Goal: Task Accomplishment & Management: Use online tool/utility

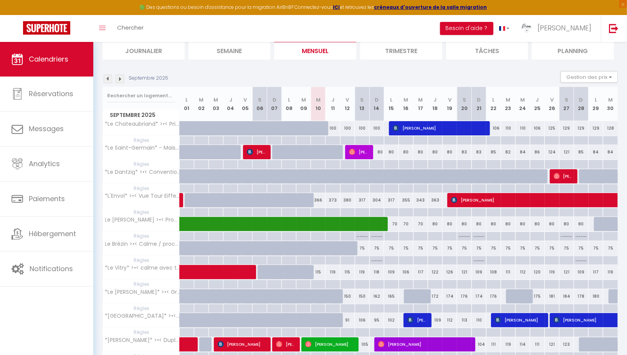
scroll to position [88, 0]
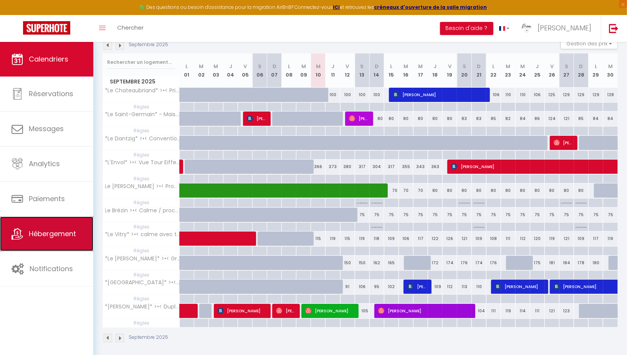
click at [51, 229] on span "Hébergement" at bounding box center [52, 234] width 47 height 10
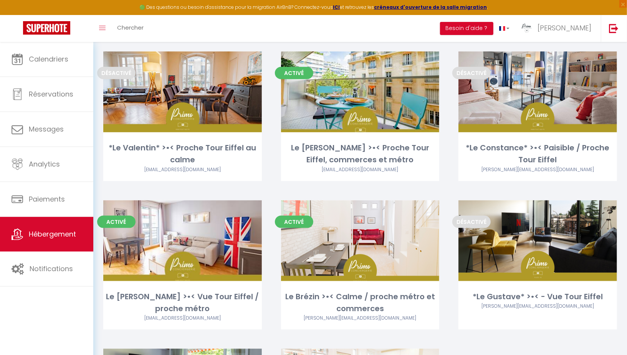
scroll to position [504, 0]
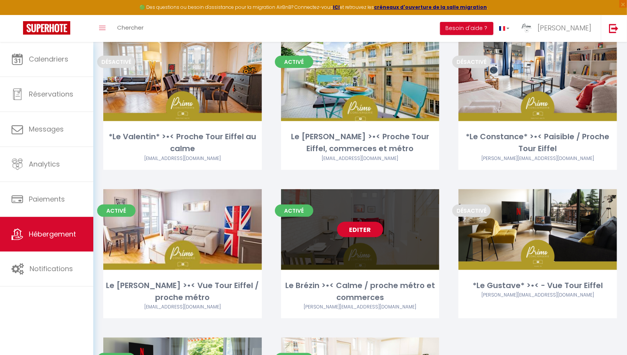
click at [363, 228] on link "Editer" at bounding box center [360, 229] width 46 height 15
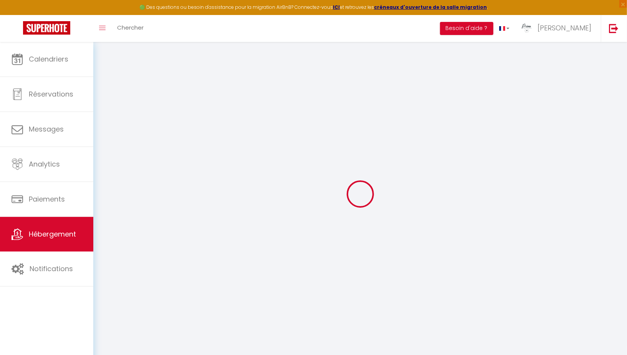
type input "Oups ! Les dates sélectionnées sont indisponibles."
type textarea "Malheureusement les dates sélectionnées sont indisponibles. Nous vous invitons …"
type input "48.8313"
type input "2.32749"
checkbox input "true"
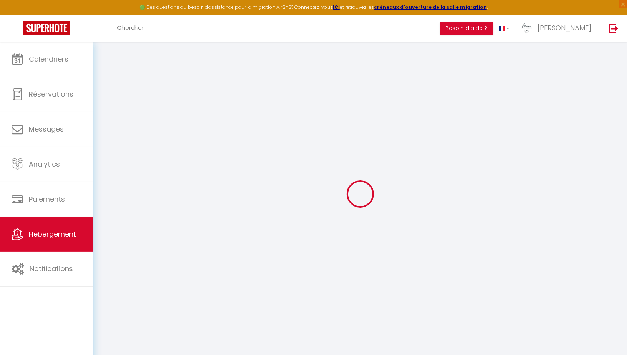
checkbox input "false"
checkbox input "true"
checkbox input "false"
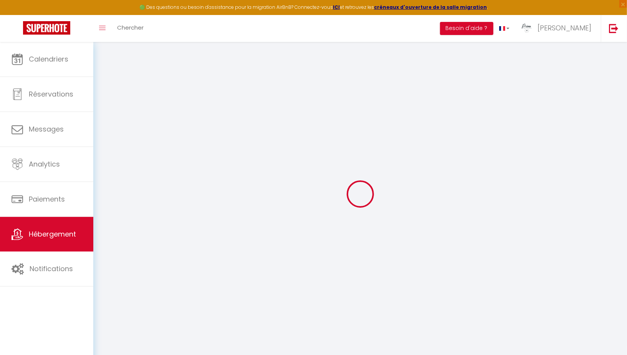
checkbox input "false"
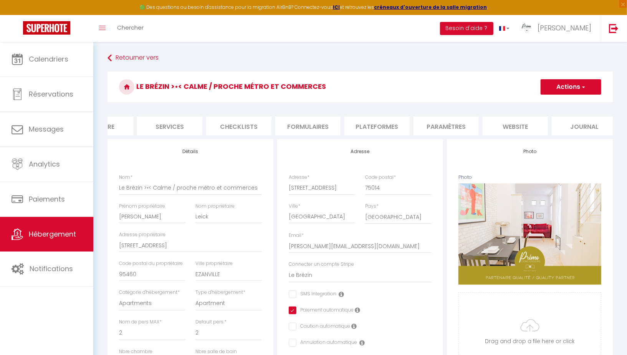
scroll to position [0, 186]
click at [514, 124] on li "website" at bounding box center [507, 125] width 65 height 19
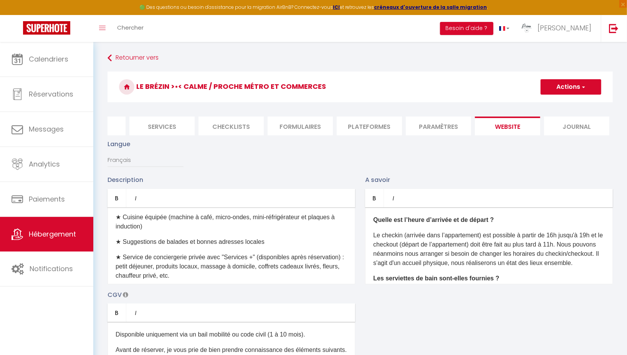
scroll to position [197, 0]
click at [156, 225] on p "★ Cuisine équipée (machine à café, micro-ondes, mini-réfrigérateur et plaques à…" at bounding box center [232, 221] width 232 height 18
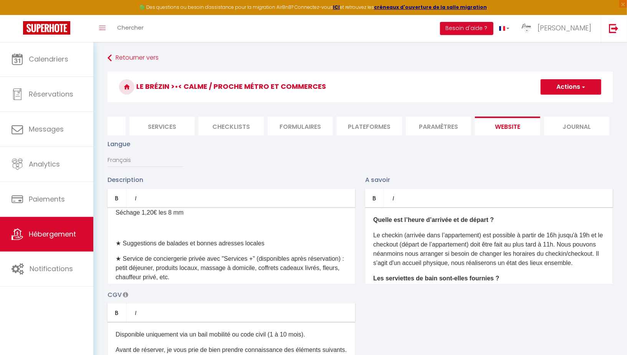
scroll to position [239, 0]
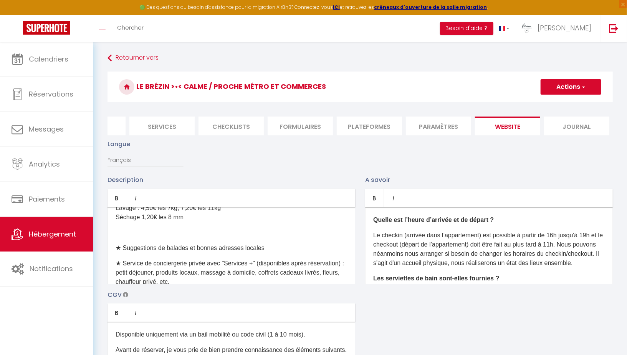
click at [149, 233] on p at bounding box center [232, 232] width 232 height 9
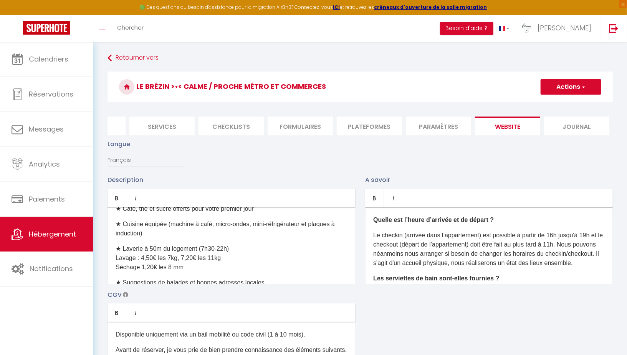
scroll to position [186, 0]
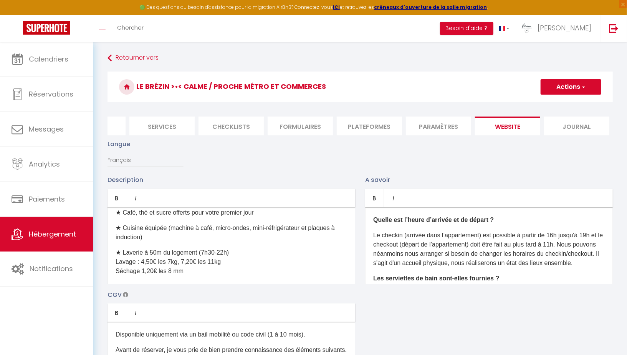
click at [571, 86] on button "Actions" at bounding box center [571, 86] width 61 height 15
click at [551, 104] on input "Enregistrer" at bounding box center [562, 104] width 28 height 8
checkbox input "true"
checkbox input "false"
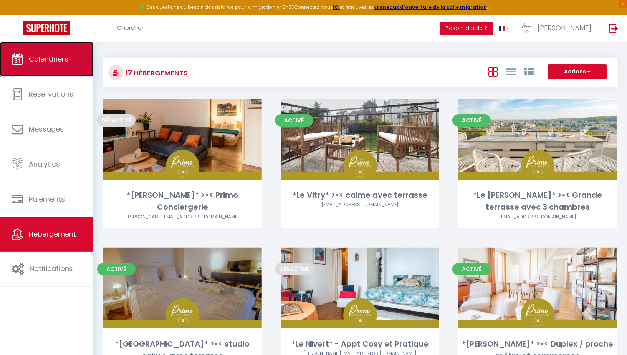
click at [69, 56] on link "Calendriers" at bounding box center [46, 59] width 93 height 35
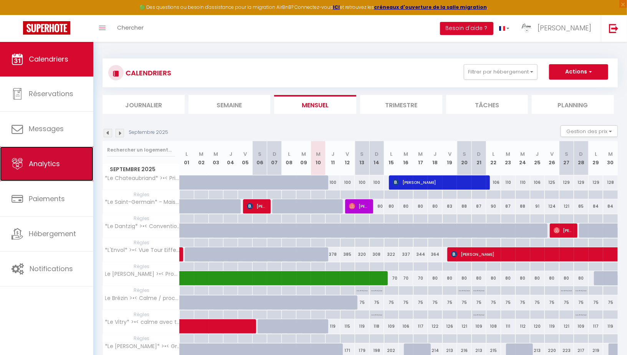
click at [52, 170] on link "Analytics" at bounding box center [46, 163] width 93 height 35
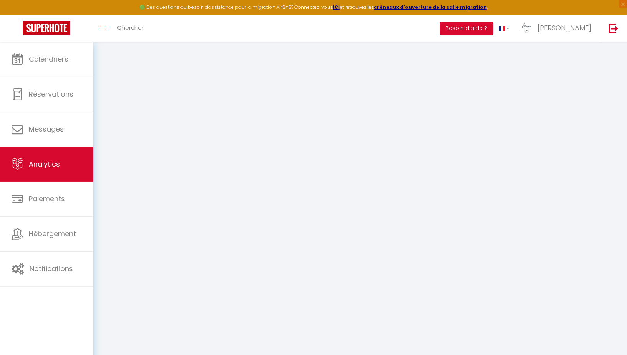
select select "2025"
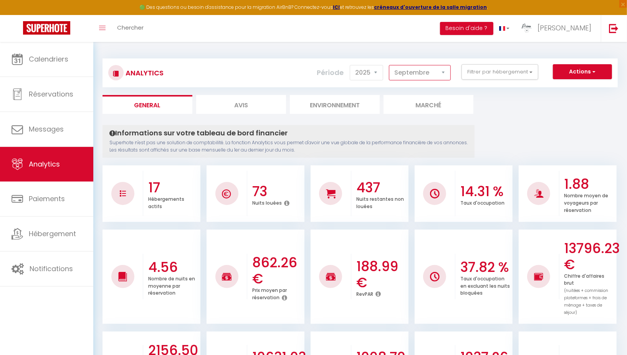
click at [427, 73] on select "[PERSON_NAME] Mars Avril Mai Juin Juillet Août Septembre Octobre Novembre Décem…" at bounding box center [420, 72] width 62 height 15
select select "8"
click at [390, 65] on select "[PERSON_NAME] Mars Avril Mai Juin Juillet Août Septembre Octobre Novembre Décem…" at bounding box center [420, 72] width 62 height 15
checkbox input "false"
checkbox Eiffel "false"
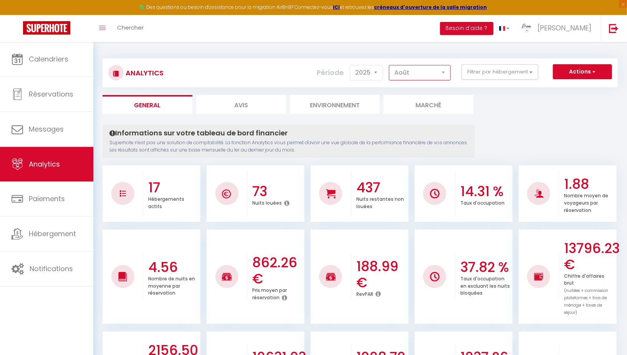
checkbox Parc "false"
checkbox métro "false"
checkbox calme "false"
checkbox Eiffel "false"
checkbox Conciergerie "false"
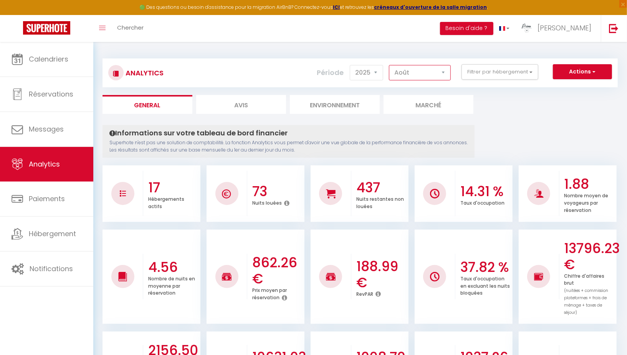
checkbox chambres "false"
checkbox terrasse "false"
checkbox Pratique "false"
checkbox input "false"
checkbox Conciergerie "false"
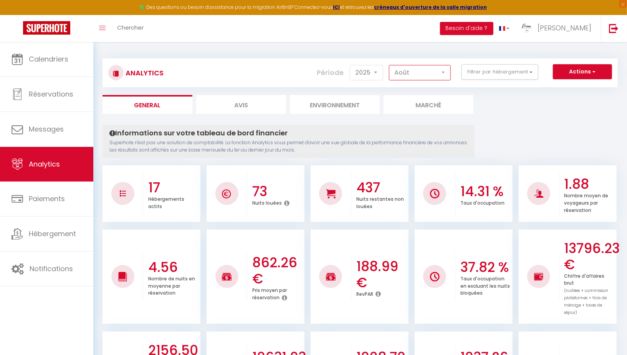
checkbox input "false"
checkbox bois "false"
checkbox input "false"
checkbox Versailles "false"
checkbox commerces "false"
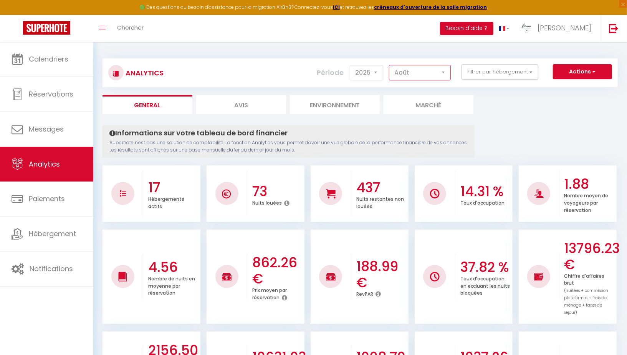
checkbox input "false"
checkbox terrasse "false"
checkbox input "false"
checkbox Parc "false"
checkbox métro "false"
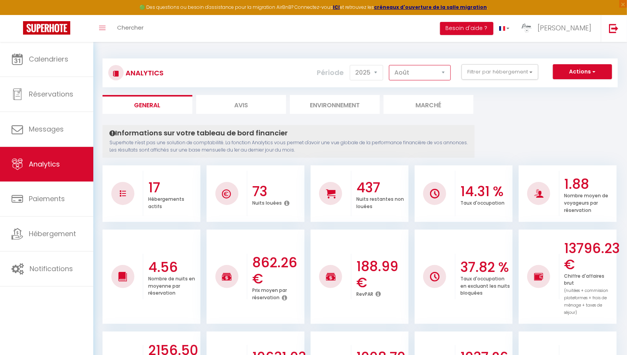
checkbox métro "false"
checkbox input "false"
checkbox commerces "false"
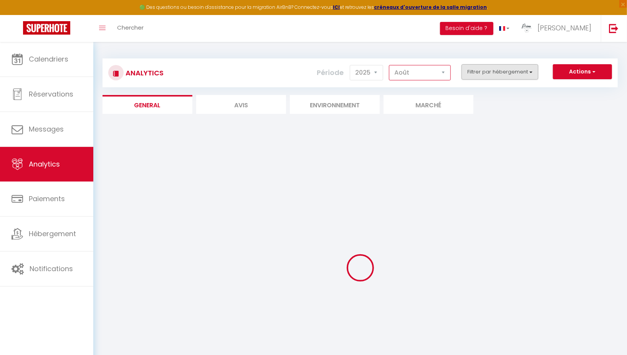
checkbox input "false"
checkbox Eiffel "false"
checkbox Parc "false"
checkbox métro "false"
checkbox calme "false"
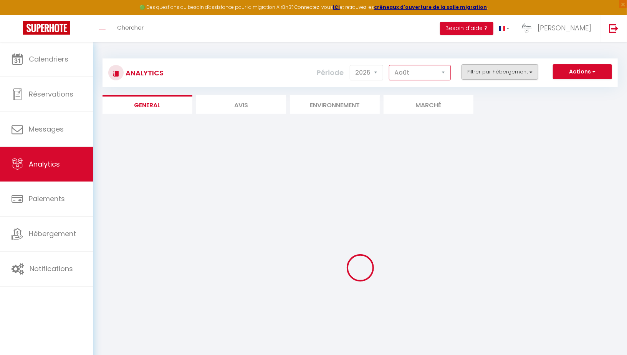
checkbox Eiffel "false"
checkbox Conciergerie "false"
checkbox chambres "false"
checkbox terrasse "false"
checkbox Pratique "false"
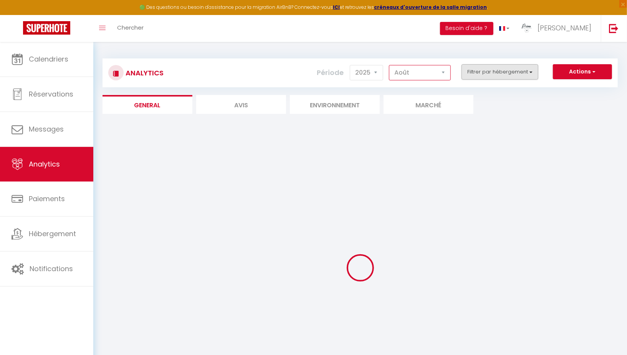
checkbox input "false"
checkbox Conciergerie "false"
checkbox input "false"
checkbox bois "false"
checkbox input "false"
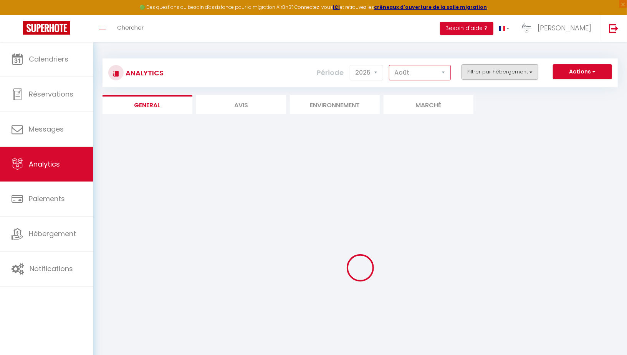
checkbox Versailles "false"
checkbox commerces "false"
checkbox input "false"
checkbox terrasse "false"
checkbox input "false"
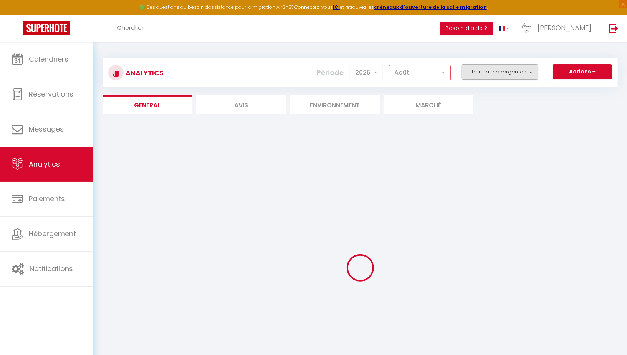
checkbox Parc "false"
checkbox métro "false"
checkbox input "false"
checkbox commerces "false"
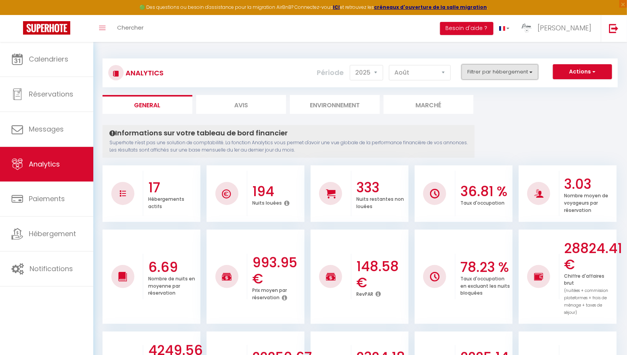
click at [518, 70] on button "Filtrer par hébergement" at bounding box center [500, 71] width 77 height 15
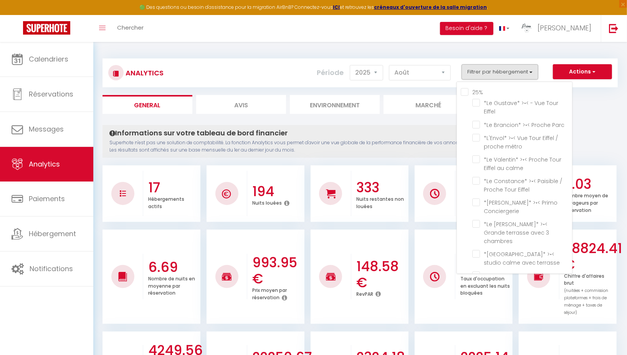
click at [465, 94] on input "25%" at bounding box center [516, 92] width 111 height 8
checkbox input "true"
checkbox Eiffel "true"
checkbox Parc "true"
checkbox métro "true"
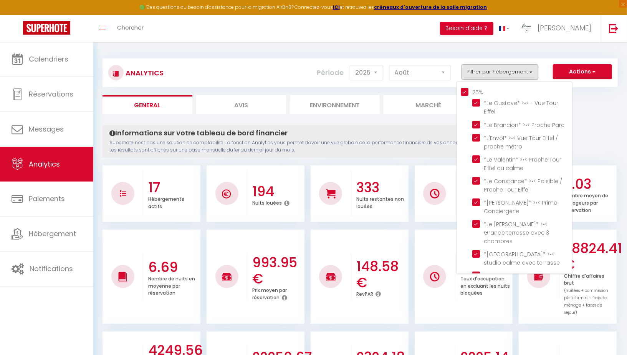
checkbox calme "true"
checkbox Eiffel "true"
checkbox Conciergerie "true"
checkbox chambres "true"
checkbox terrasse "true"
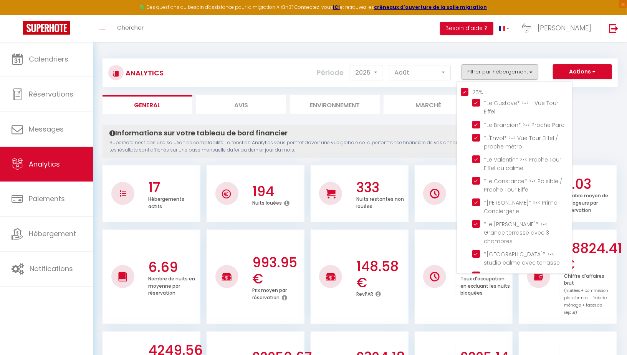
checkbox Pratique "true"
checkbox Conciergerie "false"
checkbox bois "false"
checkbox Versailles "false"
checkbox commerces "false"
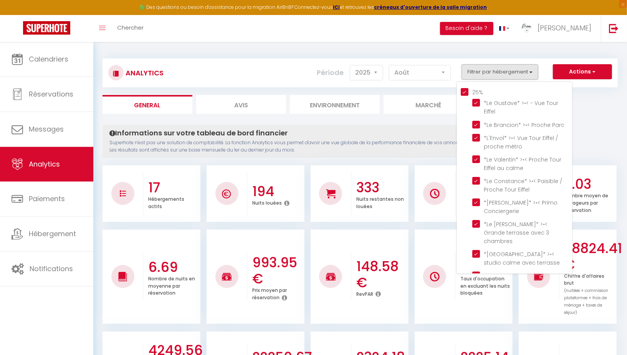
checkbox terrasse "false"
checkbox Parc "true"
checkbox métro "false"
checkbox commerces "false"
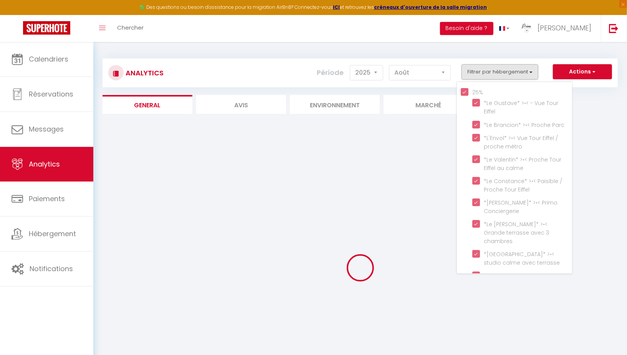
checkbox Conciergerie "false"
checkbox bois "false"
checkbox Versailles "false"
checkbox commerces "false"
checkbox terrasse "false"
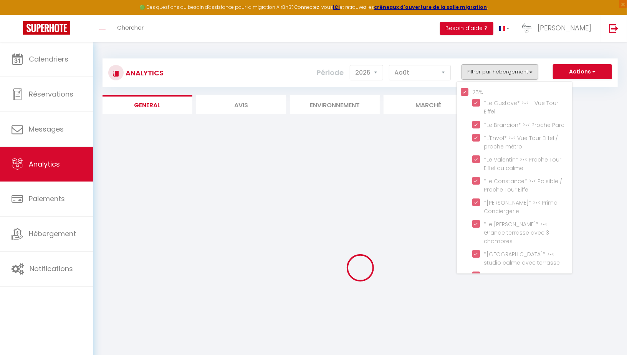
checkbox métro "false"
checkbox commerces "false"
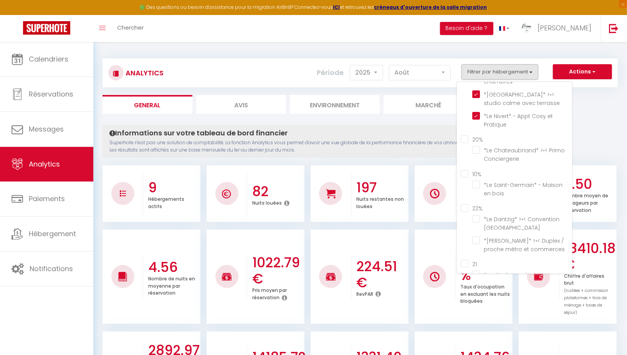
scroll to position [182, 0]
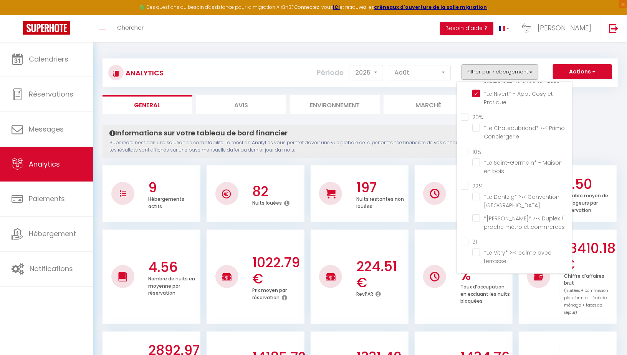
click at [466, 113] on input "20%" at bounding box center [516, 117] width 111 height 8
checkbox input "true"
checkbox Conciergerie "true"
checkbox bois "false"
checkbox Versailles "false"
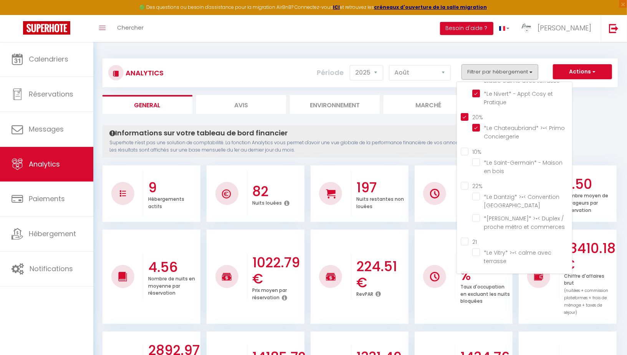
checkbox commerces "false"
checkbox terrasse "false"
checkbox métro "false"
checkbox commerces "false"
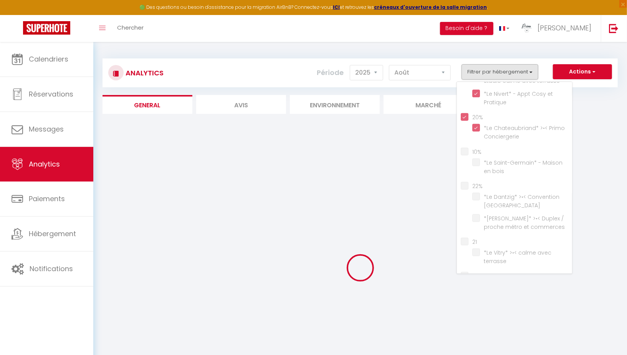
checkbox bois "false"
checkbox Versailles "false"
checkbox commerces "false"
checkbox terrasse "false"
checkbox métro "false"
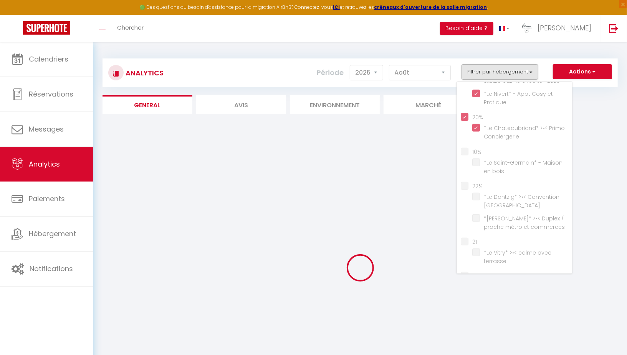
checkbox métro "false"
checkbox commerces "false"
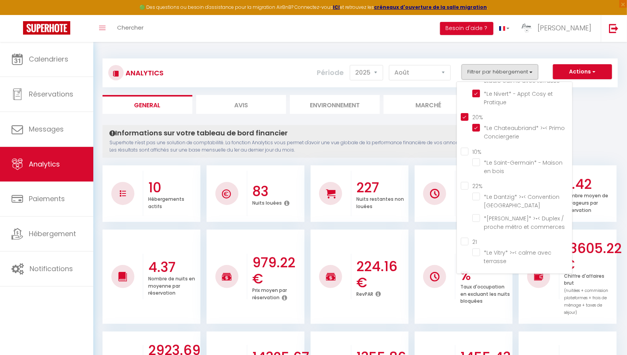
click at [465, 147] on input "10%" at bounding box center [516, 151] width 111 height 8
checkbox input "true"
checkbox bois "true"
checkbox Versailles "false"
checkbox commerces "false"
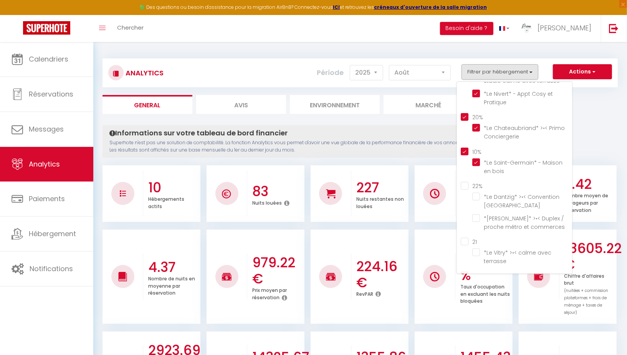
checkbox terrasse "false"
checkbox métro "false"
checkbox commerces "false"
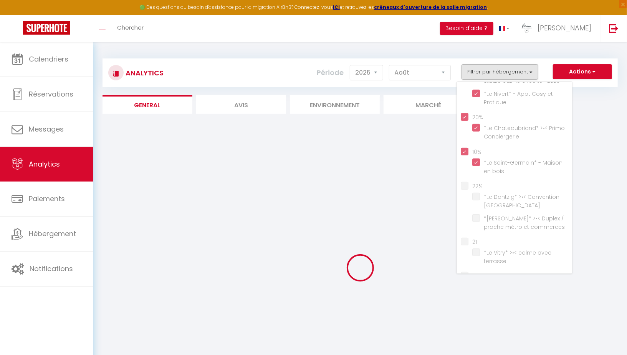
checkbox Versailles "false"
checkbox commerces "false"
checkbox terrasse "false"
checkbox métro "false"
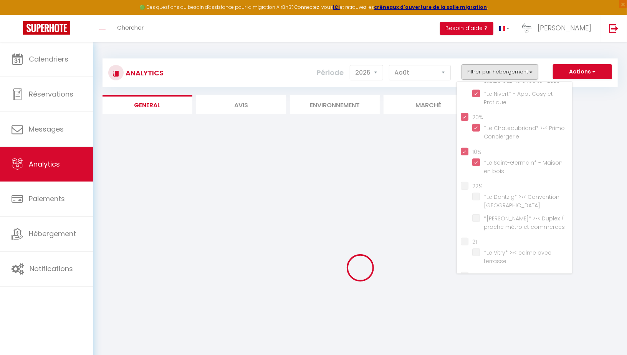
checkbox commerces "false"
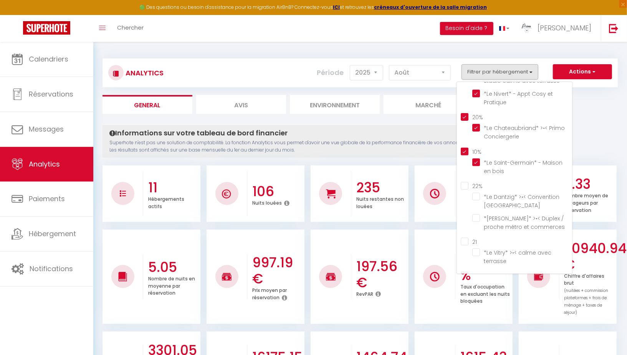
click at [466, 181] on input "22%" at bounding box center [516, 185] width 111 height 8
checkbox input "true"
checkbox Versailles "true"
checkbox commerces "true"
checkbox terrasse "false"
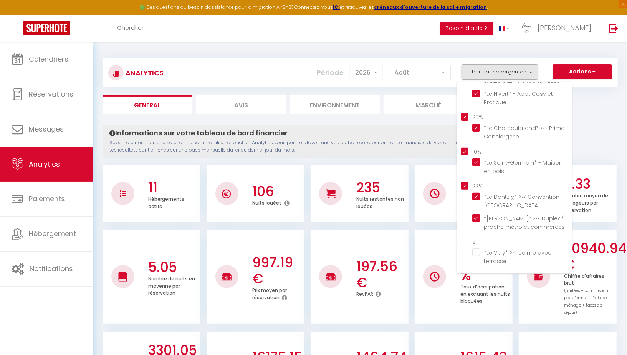
checkbox métro "false"
checkbox commerces "false"
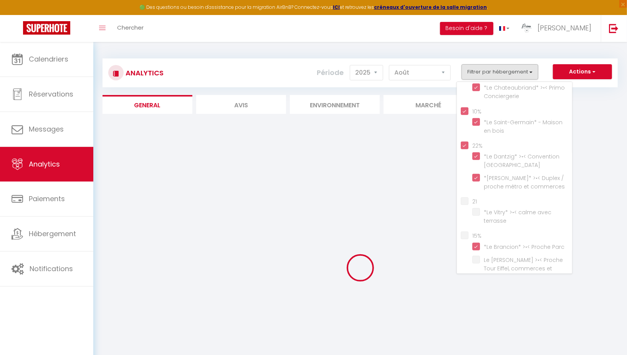
scroll to position [225, 0]
checkbox terrasse "false"
checkbox métro "false"
checkbox commerces "false"
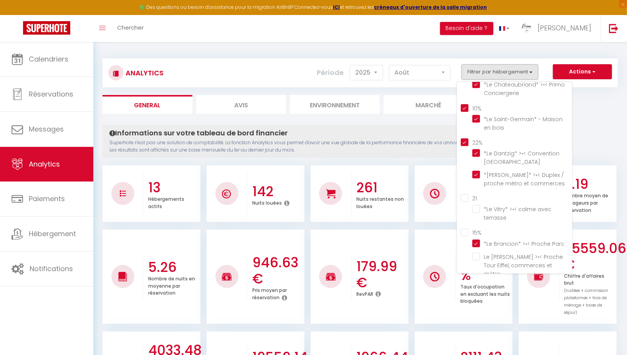
click at [464, 194] on input "21" at bounding box center [516, 198] width 111 height 8
checkbox input "true"
checkbox terrasse "true"
checkbox métro "false"
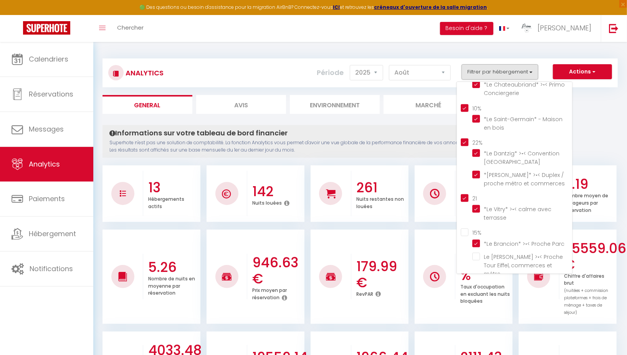
checkbox commerces "false"
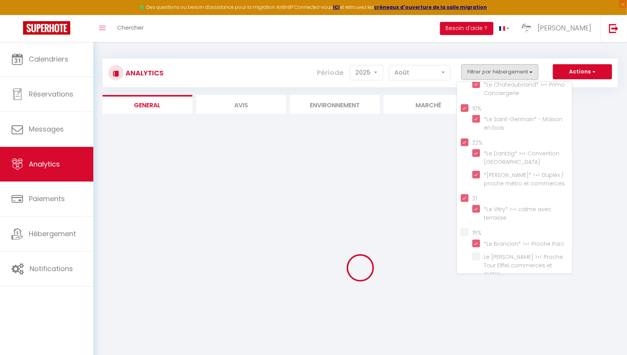
scroll to position [275, 0]
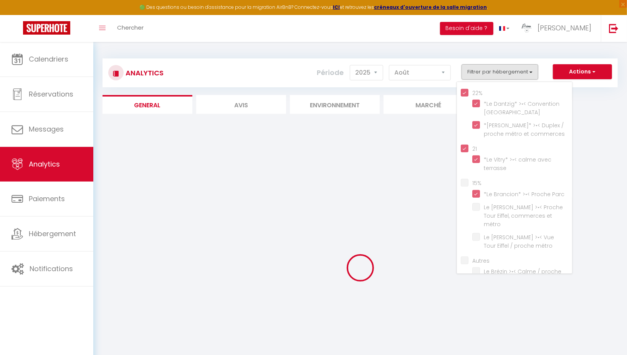
checkbox métro "false"
checkbox commerces "false"
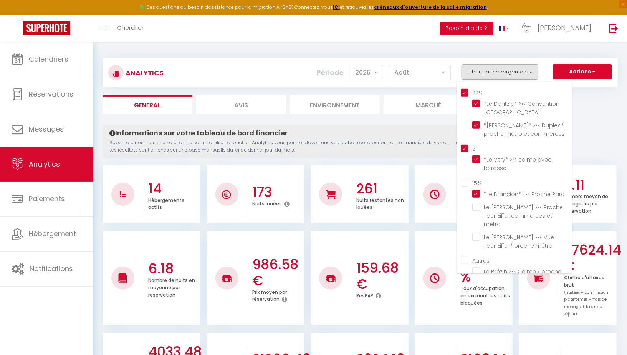
click at [466, 178] on input "15%" at bounding box center [516, 182] width 111 height 8
checkbox input "true"
checkbox métro "true"
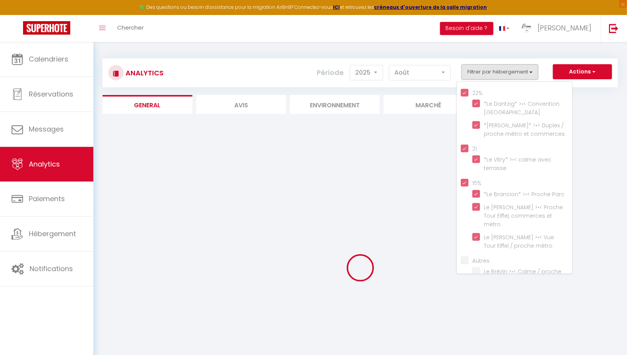
checkbox commerces "false"
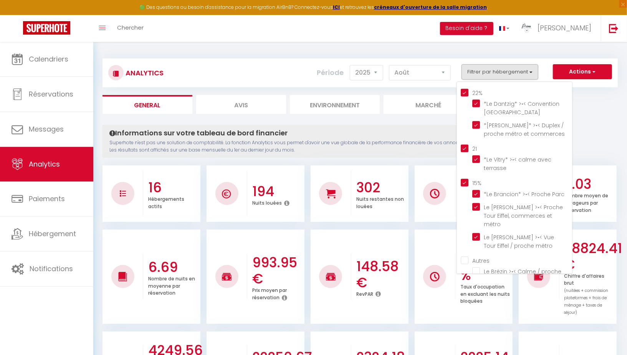
click at [465, 256] on input "Autres" at bounding box center [516, 260] width 111 height 8
checkbox input "true"
checkbox commerces "true"
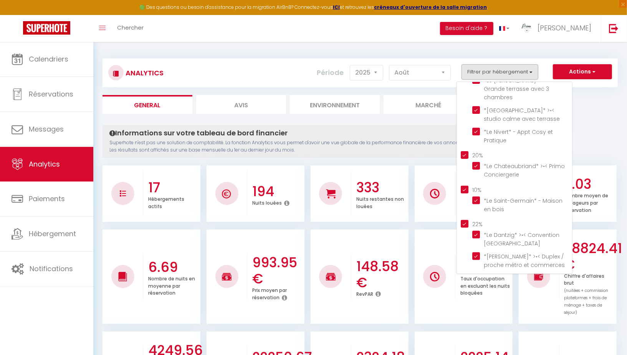
scroll to position [0, 0]
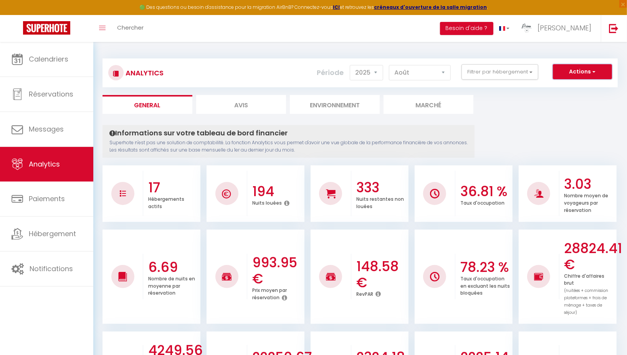
click at [585, 74] on button "Actions" at bounding box center [582, 71] width 59 height 15
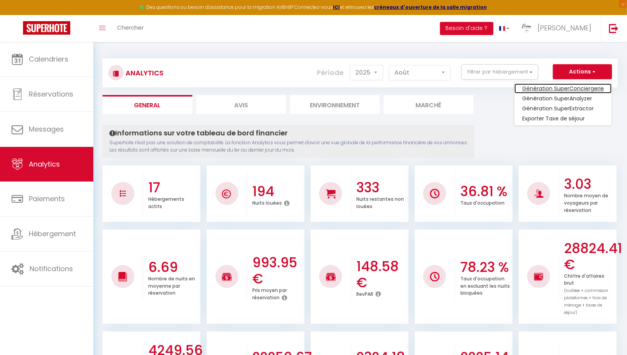
click at [571, 89] on link "Génération SuperConciergerie" at bounding box center [563, 88] width 97 height 10
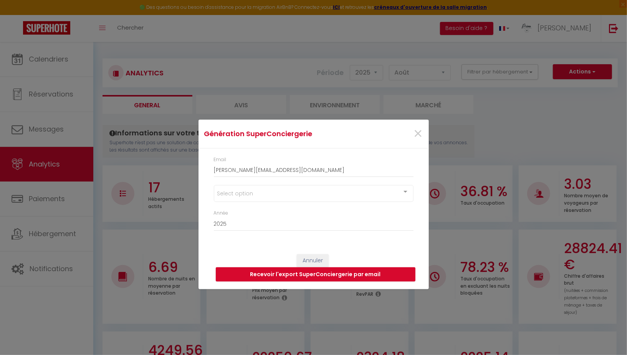
click at [224, 195] on div "Select option" at bounding box center [314, 193] width 200 height 17
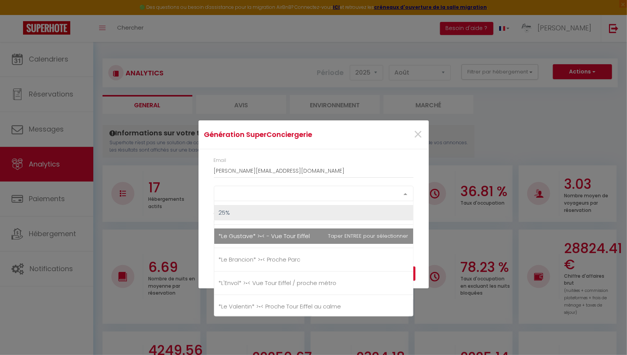
click at [252, 235] on span "*Le Gustave* >•< - Vue Tour Eiffel" at bounding box center [264, 236] width 91 height 8
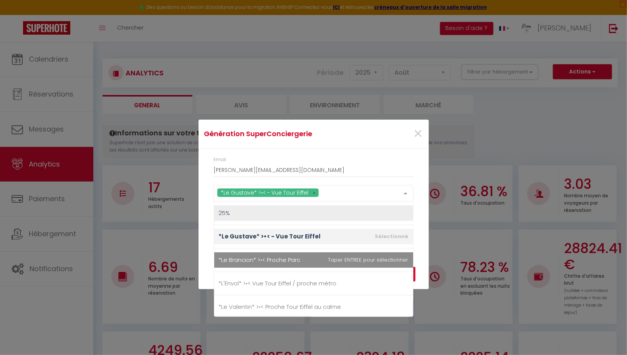
click at [250, 256] on span "*Le Brancion* >•< Proche Parc" at bounding box center [260, 259] width 82 height 8
click at [268, 262] on span "*Le Brancion* >•< Proche Parc" at bounding box center [260, 259] width 82 height 8
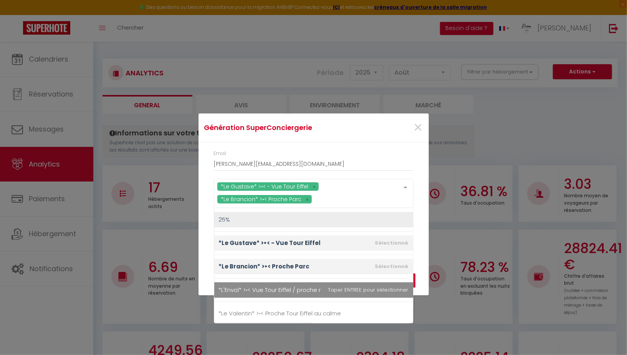
click at [260, 285] on span "*L'Envol* >•< Vue Tour Eiffel / proche métro" at bounding box center [278, 289] width 118 height 8
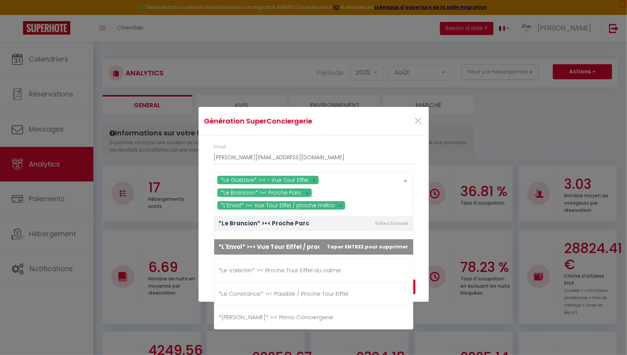
scroll to position [50, 0]
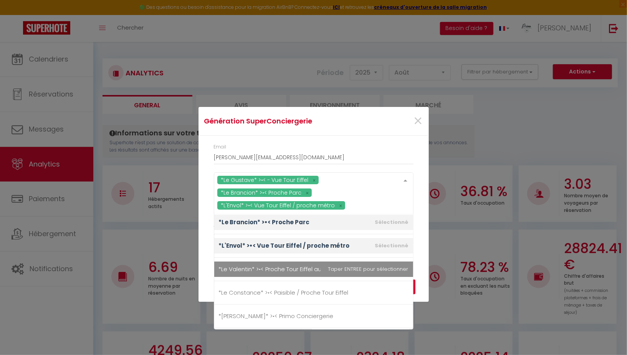
click at [261, 265] on span "*Le Valentin* >•< Proche Tour Eiffel au calme" at bounding box center [280, 269] width 123 height 8
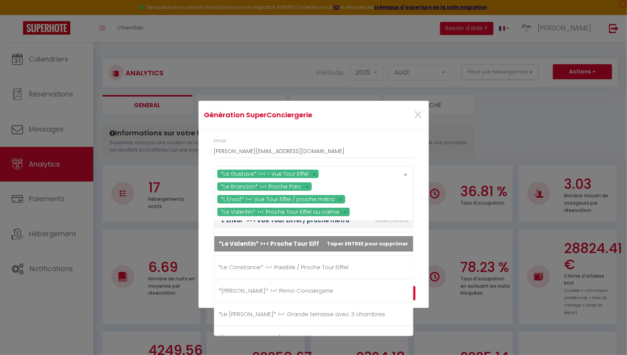
scroll to position [88, 0]
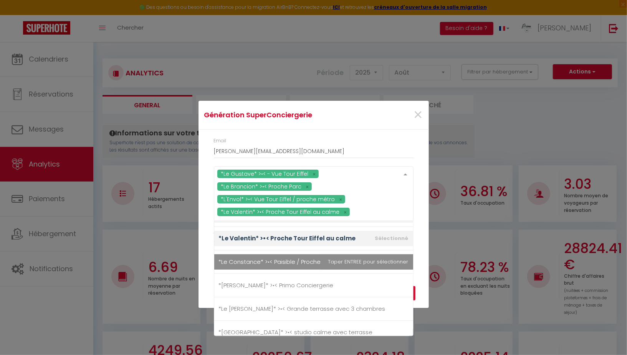
click at [262, 260] on span "*Le Constance* >•< Paisible / Proche Tour Eiffel" at bounding box center [284, 261] width 130 height 8
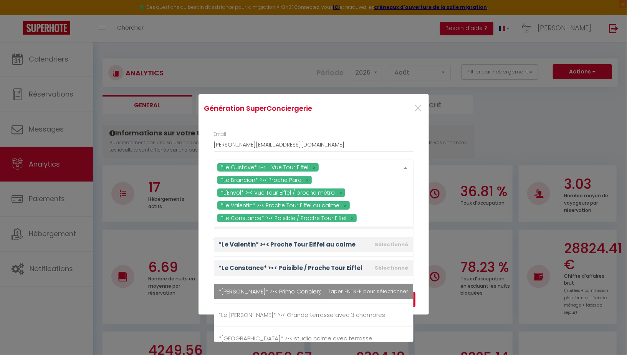
click at [257, 285] on span "*[PERSON_NAME]* >•< Primo Conciergerie" at bounding box center [313, 290] width 199 height 15
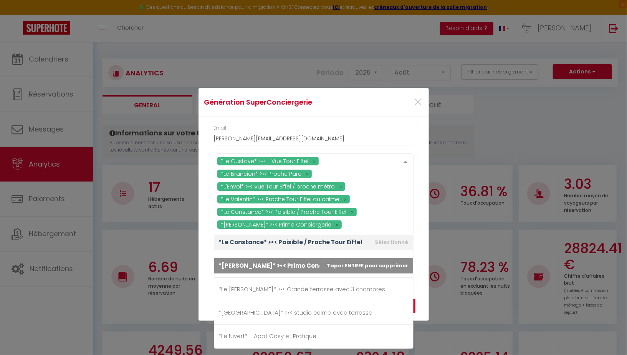
scroll to position [121, 0]
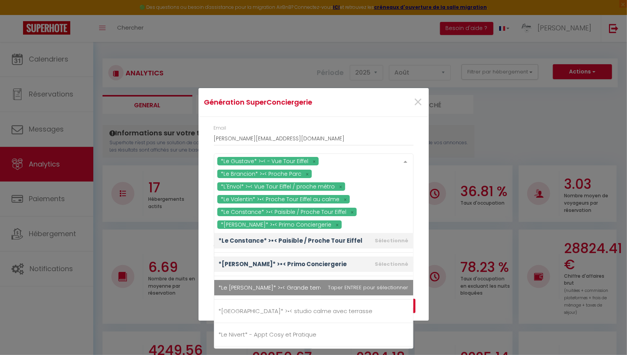
click at [257, 285] on span "*Le [PERSON_NAME]* >•< Grande terrasse avec 3 chambres" at bounding box center [302, 287] width 167 height 8
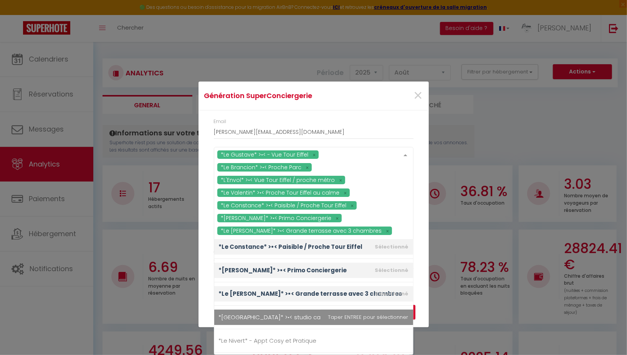
click at [255, 311] on span "*[GEOGRAPHIC_DATA]* >•< studio calme avec terrasse" at bounding box center [313, 316] width 199 height 15
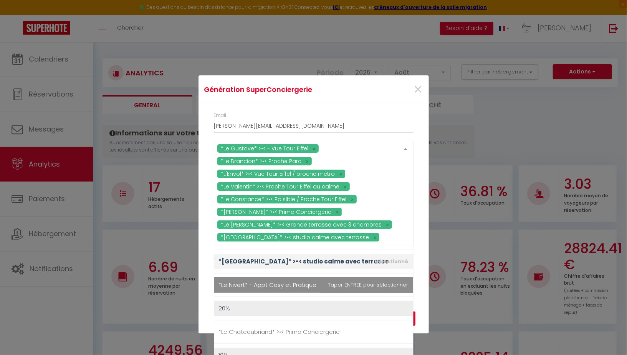
click at [257, 285] on span "*Le Nivert* - Appt Cosy et Pratique" at bounding box center [268, 284] width 98 height 8
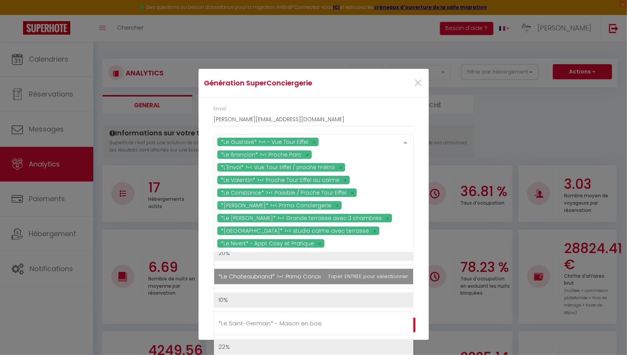
click at [258, 274] on span "*Le Chateaubriand* >•< Primo Conciergerie" at bounding box center [279, 276] width 121 height 8
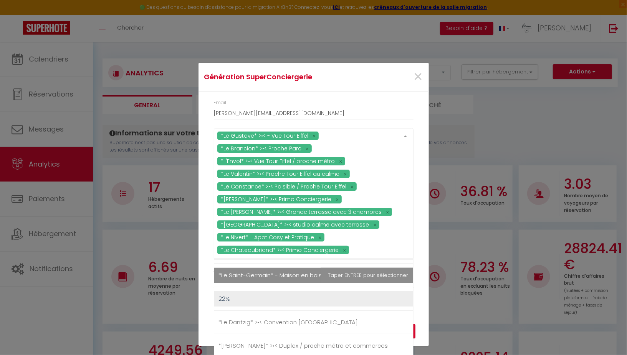
click at [258, 274] on span "*Le Saint-Germain* - Maison en bois" at bounding box center [270, 275] width 103 height 8
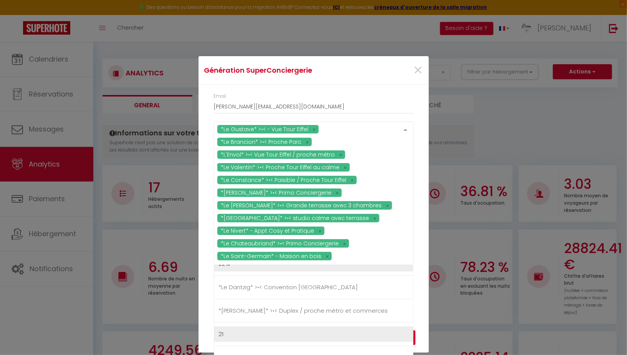
scroll to position [352, 0]
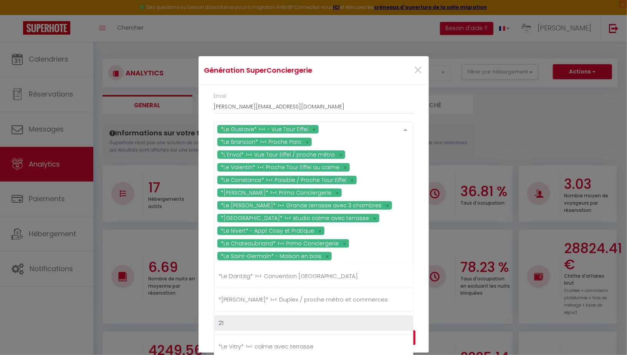
click at [258, 274] on span "*Le Dantzig* >•< Convention [GEOGRAPHIC_DATA]" at bounding box center [288, 276] width 139 height 8
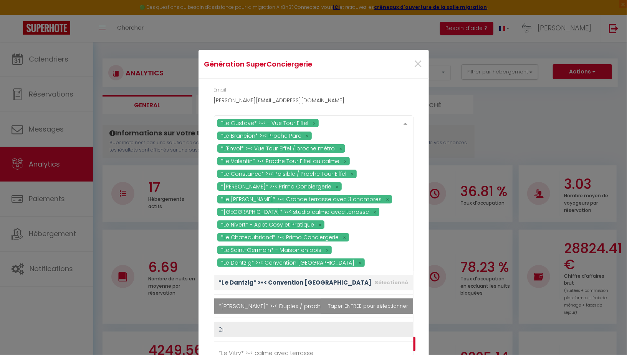
click at [255, 302] on span "*[PERSON_NAME]* >•< Duplex / proche métro et commerces" at bounding box center [303, 306] width 169 height 8
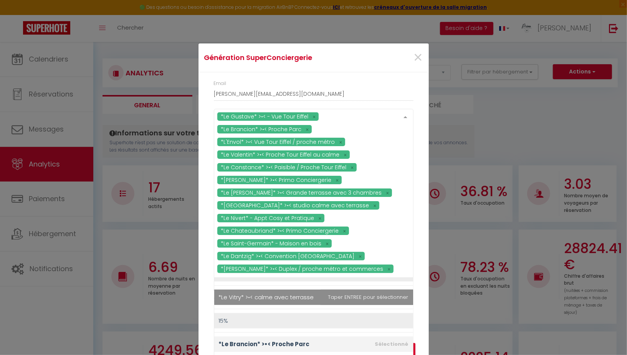
click at [255, 297] on span "*Le Vitry* >•< calme avec terrasse" at bounding box center [266, 297] width 95 height 8
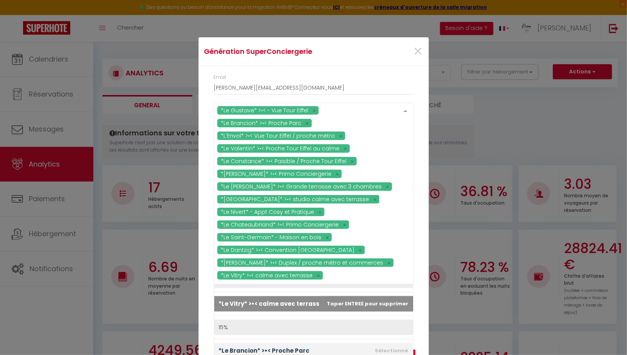
scroll to position [466, 0]
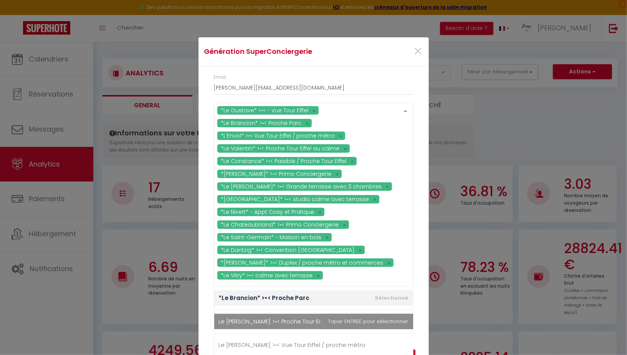
click at [254, 313] on span "Le [PERSON_NAME] >•< Proche Tour Eiffel, commerces et métro" at bounding box center [313, 320] width 199 height 15
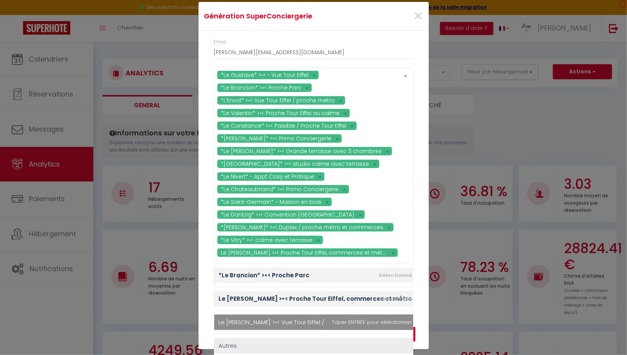
click at [253, 318] on span "Le [PERSON_NAME] >•< Vue Tour Eiffel / proche métro" at bounding box center [292, 322] width 147 height 8
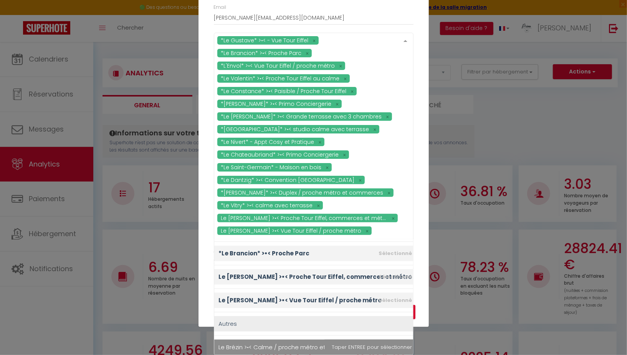
click at [250, 343] on span "Le Brézin >•< Calme / proche métro et commerces" at bounding box center [291, 347] width 144 height 8
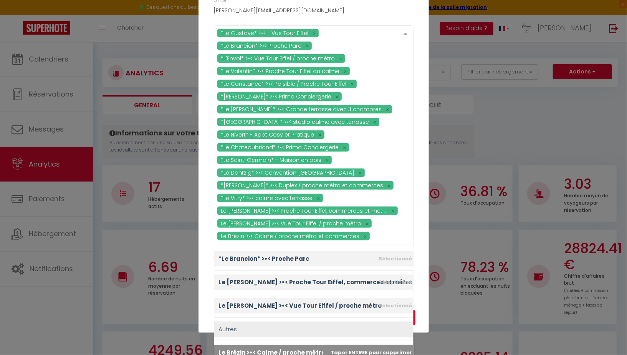
scroll to position [52, 0]
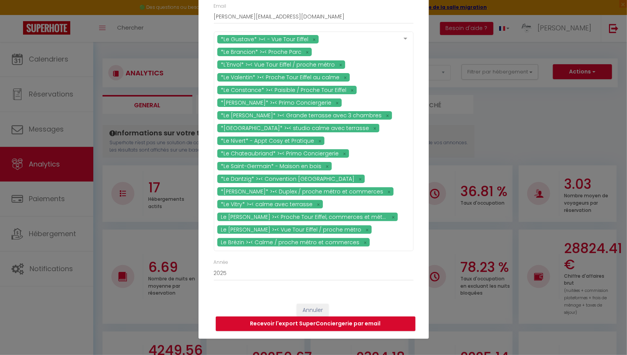
click at [418, 198] on div "*Le [PERSON_NAME]* >•< - Vue Tour Eiffel *Le Brancion* >•< Proche Parc *L'Envol…" at bounding box center [314, 144] width 210 height 227
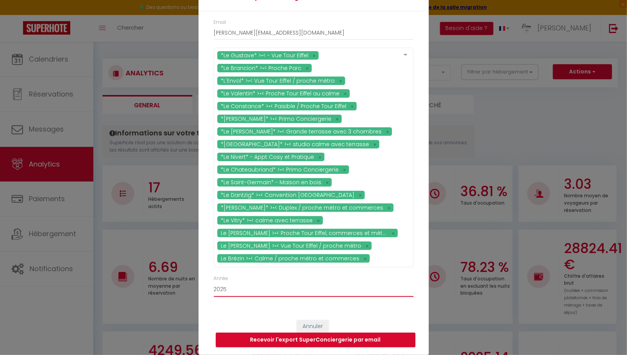
click at [243, 290] on select "2015 2016 2017 2018 2019 2020 2021 2022 2023 2024 2025 2026 2027 2028" at bounding box center [314, 289] width 200 height 15
click at [214, 282] on select "2015 2016 2017 2018 2019 2020 2021 2022 2023 2024 2025 2026 2027 2028" at bounding box center [314, 289] width 200 height 15
click at [294, 336] on button "Recevoir l'export SuperConciergerie par email" at bounding box center [316, 339] width 200 height 15
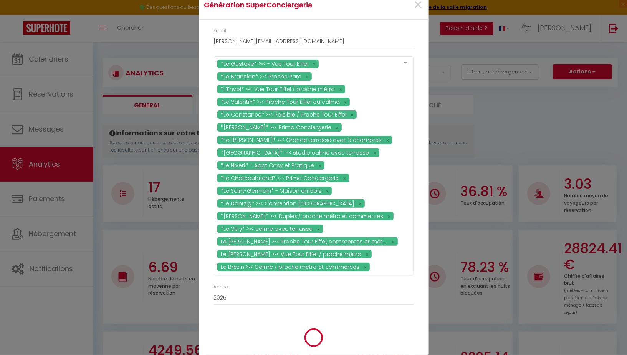
scroll to position [0, 0]
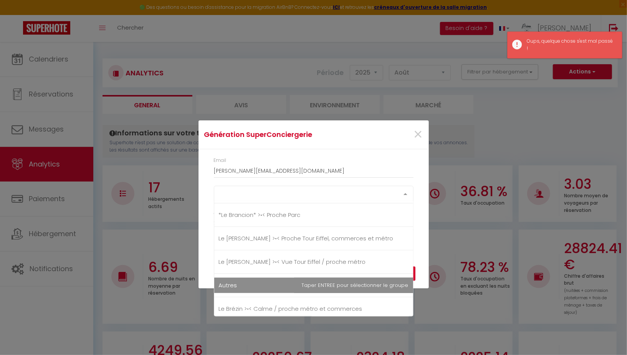
click at [244, 195] on div "Select option" at bounding box center [314, 193] width 200 height 15
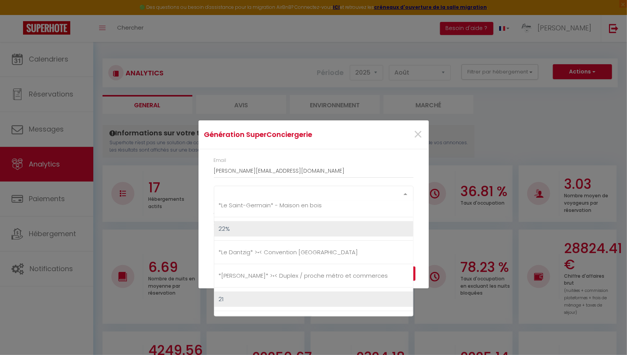
scroll to position [466, 0]
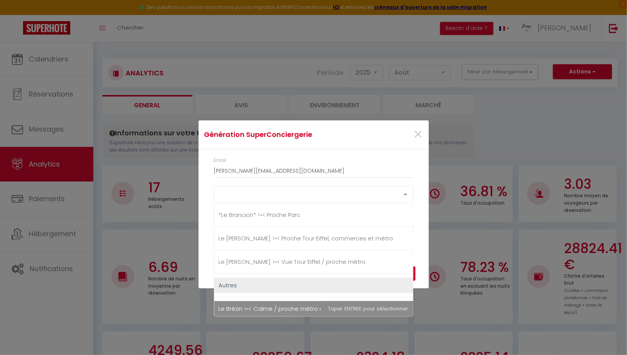
click at [238, 305] on span "Le Brézin >•< Calme / proche métro et commerces" at bounding box center [291, 308] width 144 height 8
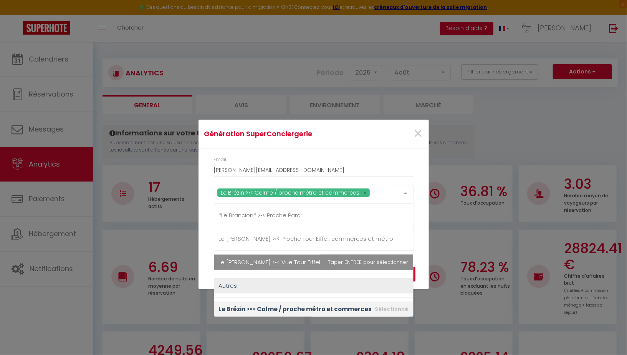
click at [244, 258] on span "Le [PERSON_NAME] >•< Vue Tour Eiffel / proche métro" at bounding box center [292, 262] width 147 height 8
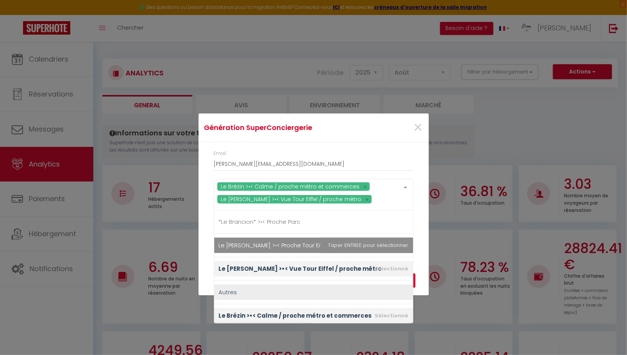
click at [244, 242] on span "Le [PERSON_NAME] >•< Proche Tour Eiffel, commerces et métro" at bounding box center [306, 245] width 175 height 8
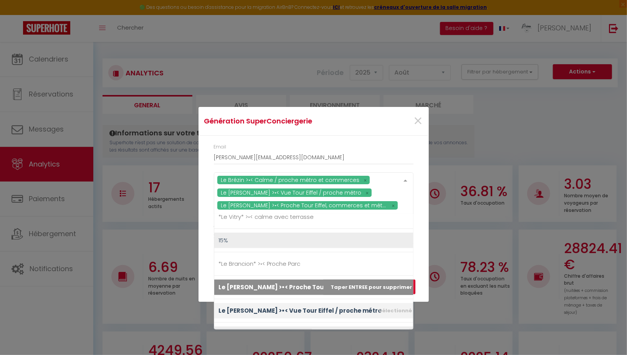
scroll to position [429, 0]
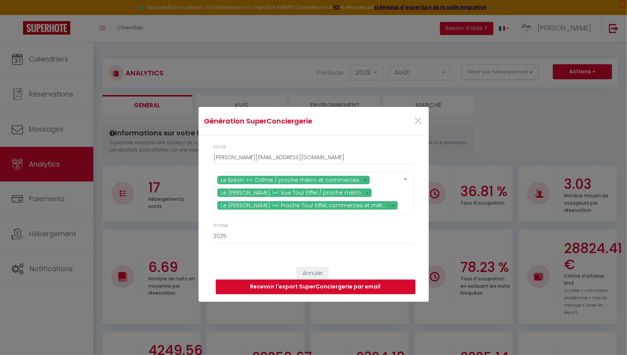
click at [417, 209] on div "Le Brézin >•< Calme / proche métro et commerces [GEOGRAPHIC_DATA][PERSON_NAME] …" at bounding box center [314, 197] width 210 height 50
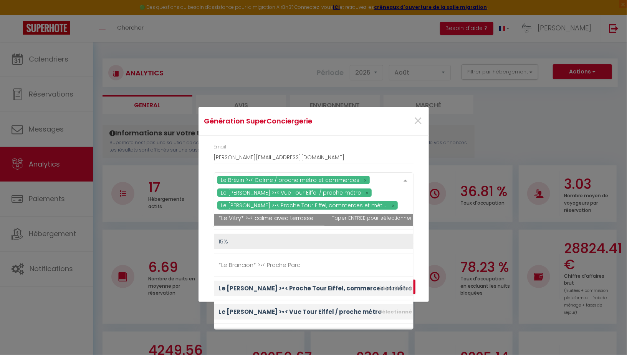
click at [395, 202] on div "Le Brézin >•< Calme / proche métro et commerces [GEOGRAPHIC_DATA][PERSON_NAME] …" at bounding box center [314, 193] width 200 height 42
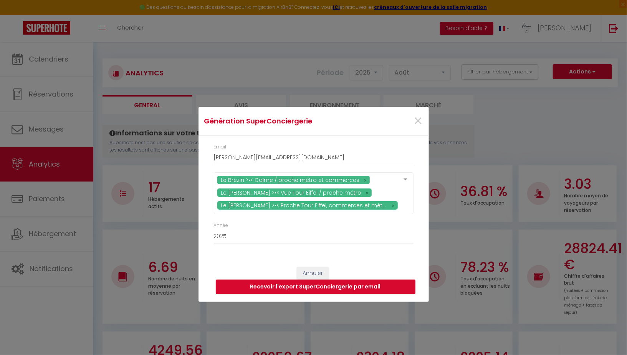
click at [418, 200] on div "Le Brézin >•< Calme / proche métro et commerces [GEOGRAPHIC_DATA][PERSON_NAME] …" at bounding box center [314, 197] width 210 height 50
click at [284, 234] on select "2015 2016 2017 2018 2019 2020 2021 2022 2023 2024 2025 2026 2027 2028" at bounding box center [314, 236] width 200 height 15
click at [214, 229] on select "2015 2016 2017 2018 2019 2020 2021 2022 2023 2024 2025 2026 2027 2028" at bounding box center [314, 236] width 200 height 15
click at [308, 284] on button "Recevoir l'export SuperConciergerie par email" at bounding box center [316, 286] width 200 height 15
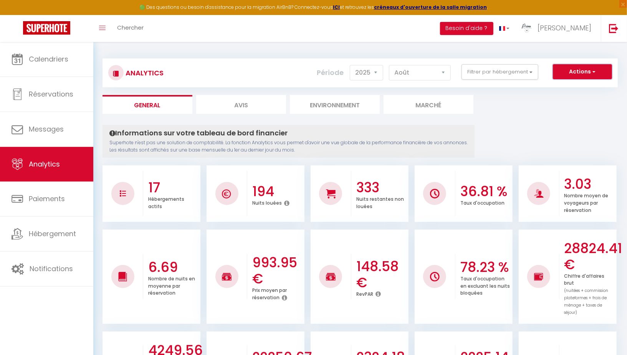
click at [590, 69] on button "Actions" at bounding box center [582, 71] width 59 height 15
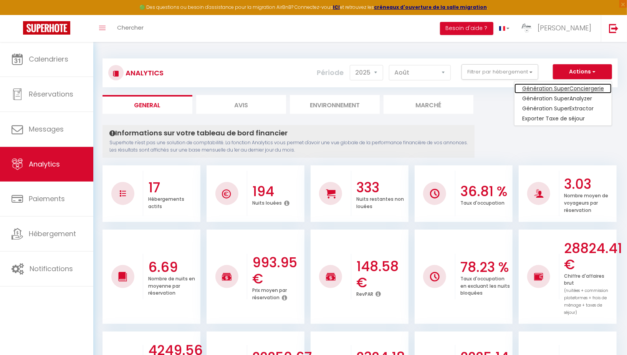
click at [547, 85] on link "Génération SuperConciergerie" at bounding box center [563, 88] width 97 height 10
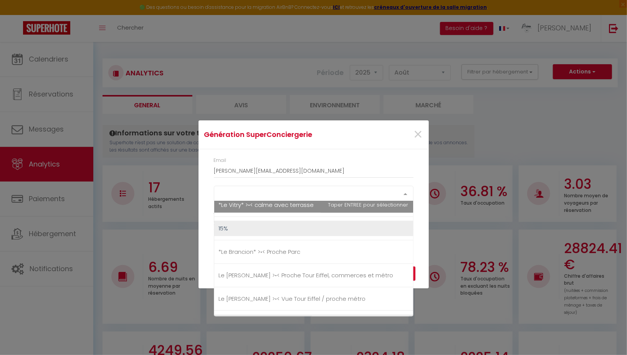
click at [237, 195] on div "Select option" at bounding box center [314, 193] width 200 height 15
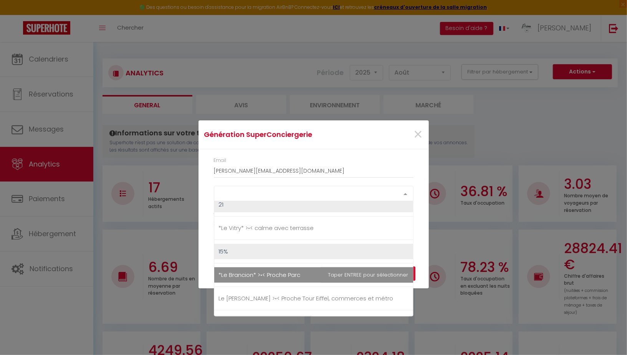
scroll to position [349, 0]
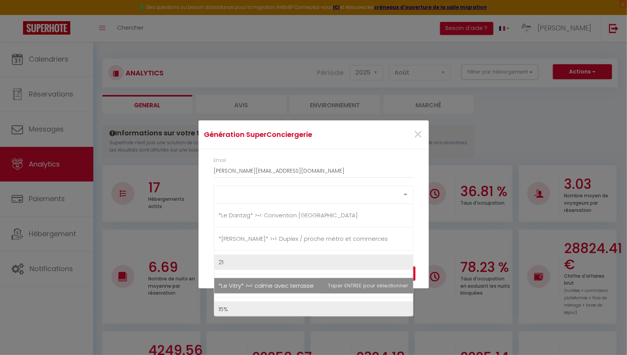
click at [245, 281] on span "*Le Vitry* >•< calme avec terrasse" at bounding box center [266, 285] width 95 height 8
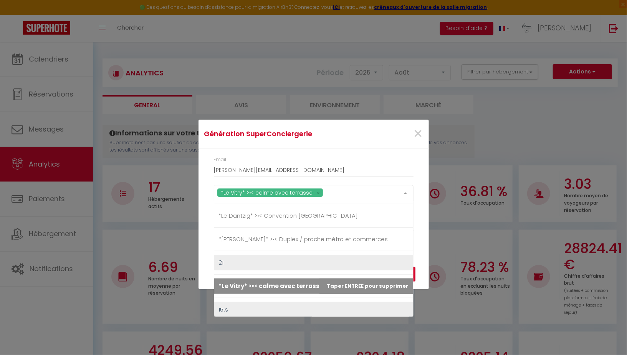
scroll to position [328, 0]
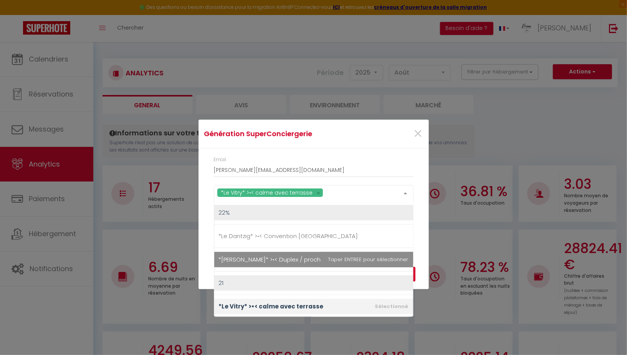
click at [246, 256] on span "*[PERSON_NAME]* >•< Duplex / proche métro et commerces" at bounding box center [303, 259] width 169 height 8
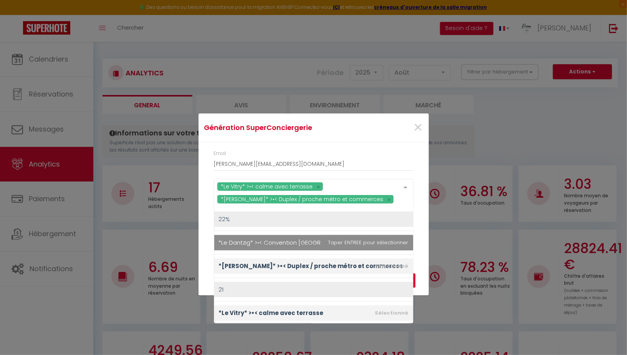
click at [247, 238] on span "*Le Dantzig* >•< Convention [GEOGRAPHIC_DATA]" at bounding box center [288, 242] width 139 height 8
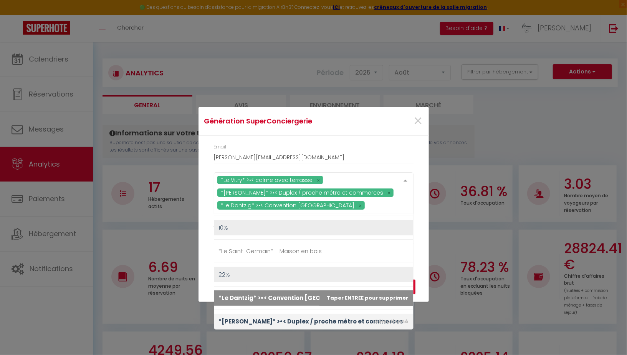
scroll to position [273, 0]
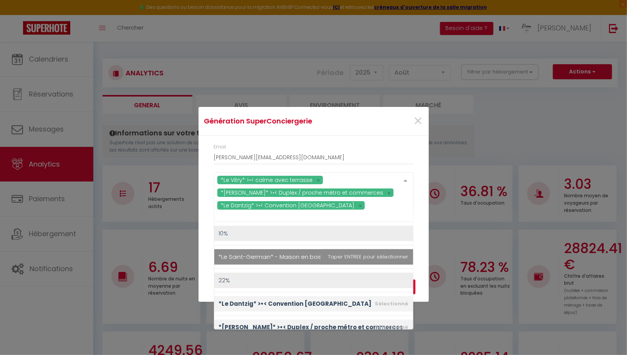
click at [243, 255] on span "*Le Saint-Germain* - Maison en bois" at bounding box center [270, 256] width 103 height 8
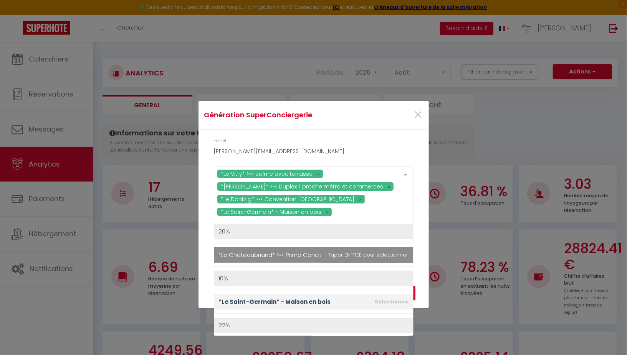
click at [243, 255] on span "*Le Chateaubriand* >•< Primo Conciergerie" at bounding box center [279, 254] width 121 height 8
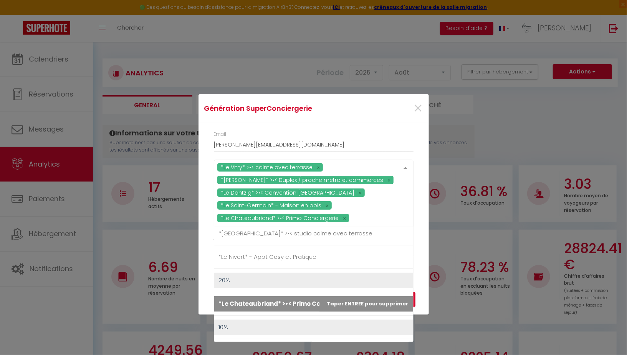
scroll to position [191, 0]
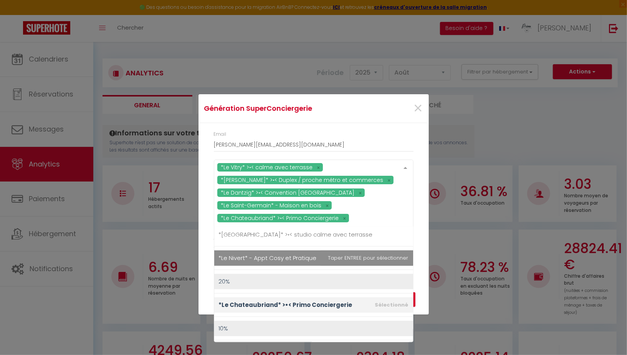
click at [243, 255] on span "*Le Nivert* - Appt Cosy et Pratique" at bounding box center [268, 257] width 98 height 8
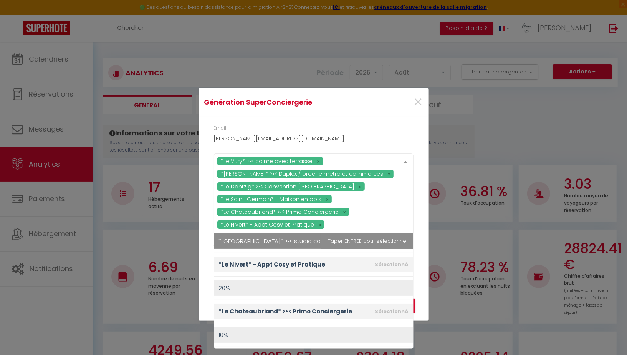
click at [246, 240] on span "*[GEOGRAPHIC_DATA]* >•< studio calme avec terrasse" at bounding box center [296, 241] width 154 height 8
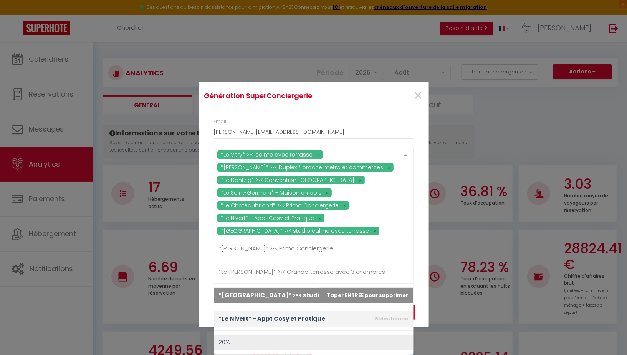
scroll to position [142, 0]
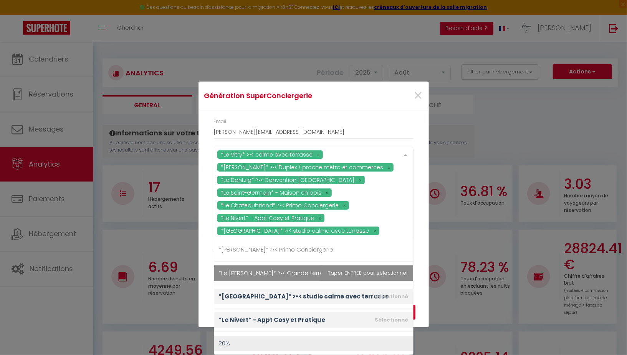
click at [245, 276] on span "*Le [PERSON_NAME]* >•< Grande terrasse avec 3 chambres" at bounding box center [313, 272] width 199 height 15
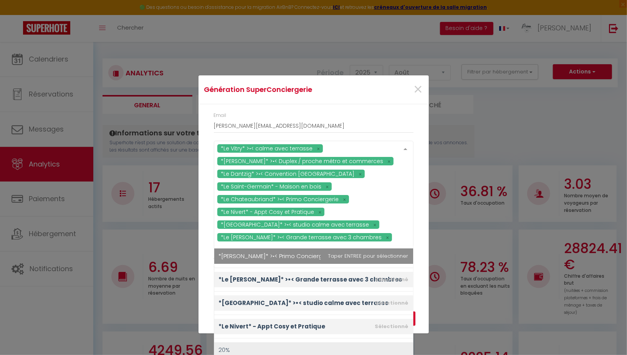
click at [246, 259] on span "*[PERSON_NAME]* >•< Primo Conciergerie" at bounding box center [313, 255] width 199 height 15
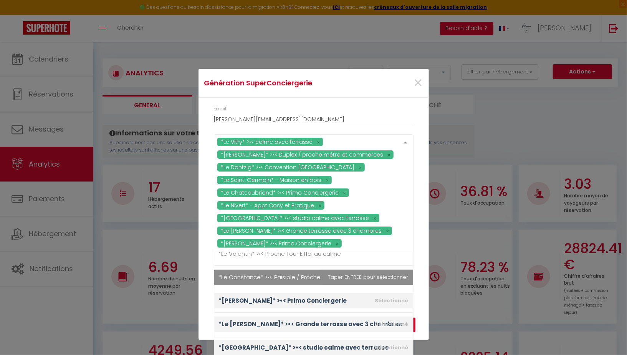
click at [243, 280] on span "*Le Constance* >•< Paisible / Proche Tour Eiffel" at bounding box center [284, 277] width 130 height 8
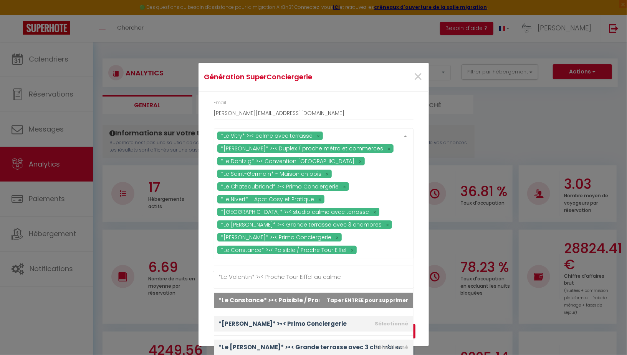
click at [243, 280] on span "*Le Valentin* >•< Proche Tour Eiffel au calme" at bounding box center [280, 276] width 123 height 8
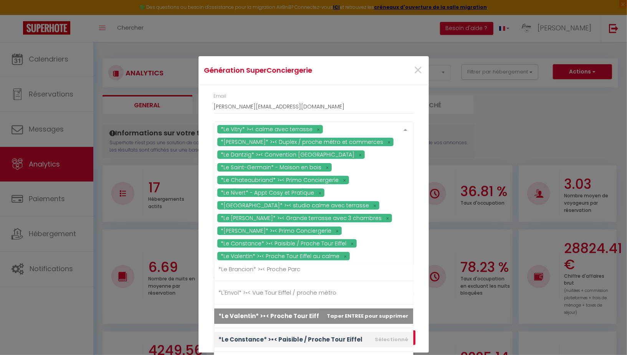
scroll to position [54, 0]
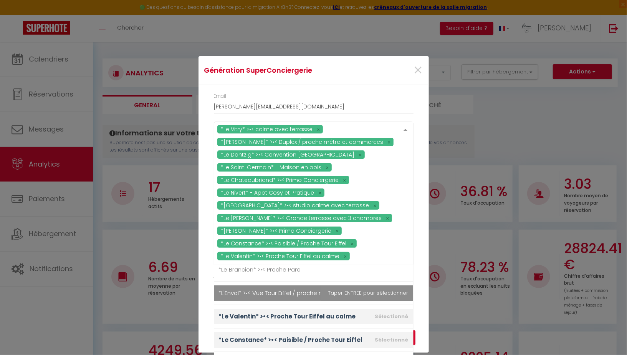
click at [243, 291] on span "*L'Envol* >•< Vue Tour Eiffel / proche métro" at bounding box center [278, 292] width 118 height 8
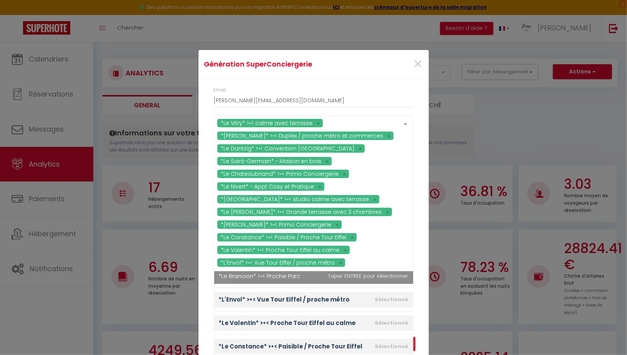
click at [245, 276] on span "*Le Brancion* >•< Proche Parc" at bounding box center [260, 276] width 82 height 8
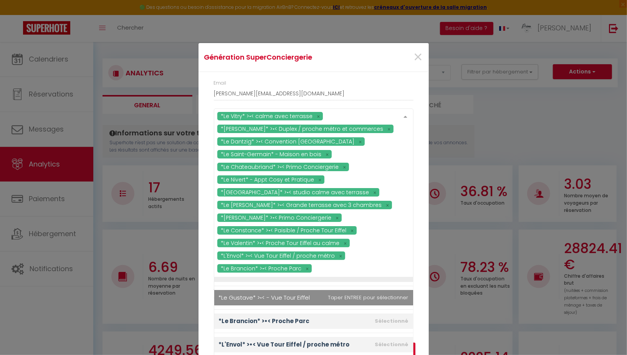
scroll to position [39, 0]
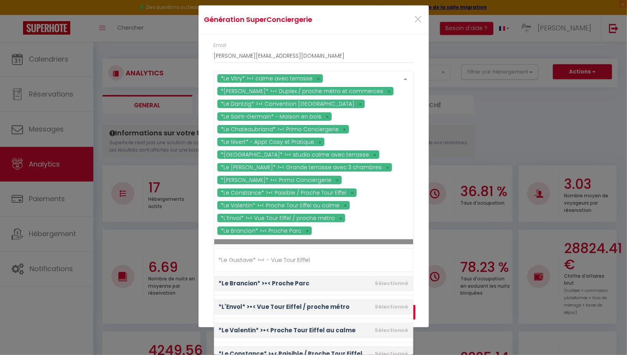
click at [392, 230] on div "*Le Vitry* >•< calme avec terrasse *Le Martin* >•< Duplex / proche métro et com…" at bounding box center [314, 155] width 200 height 169
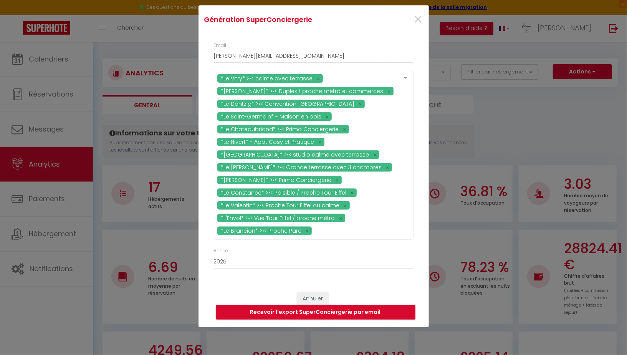
click at [422, 246] on div "Email [PERSON_NAME][EMAIL_ADDRESS][DOMAIN_NAME] *Le Vitry* >•< calme avec terra…" at bounding box center [314, 159] width 230 height 250
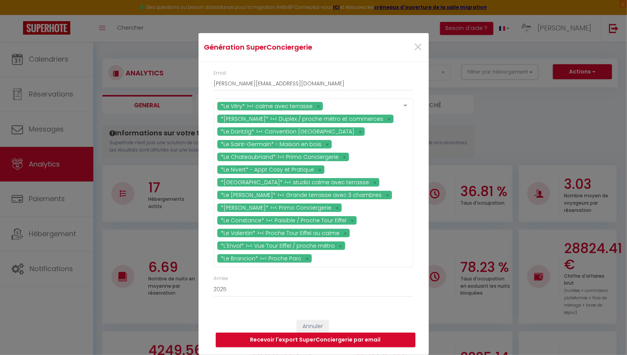
scroll to position [11, 0]
click at [275, 286] on select "2015 2016 2017 2018 2019 2020 2021 2022 2023 2024 2025 2026 2027 2028" at bounding box center [314, 289] width 200 height 15
click at [214, 282] on select "2015 2016 2017 2018 2019 2020 2021 2022 2023 2024 2025 2026 2027 2028" at bounding box center [314, 289] width 200 height 15
click at [315, 339] on button "Recevoir l'export SuperConciergerie par email" at bounding box center [316, 339] width 200 height 15
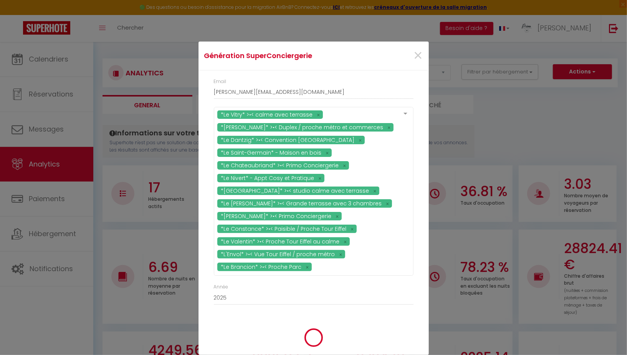
scroll to position [7, 0]
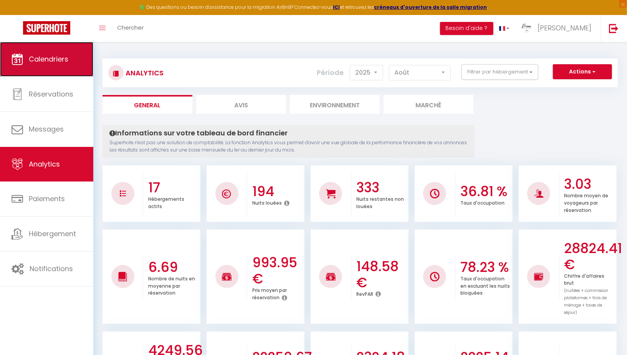
click at [47, 65] on link "Calendriers" at bounding box center [46, 59] width 93 height 35
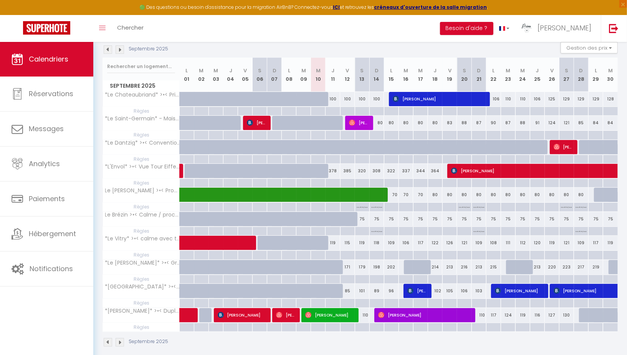
scroll to position [53, 0]
